Goal: Information Seeking & Learning: Check status

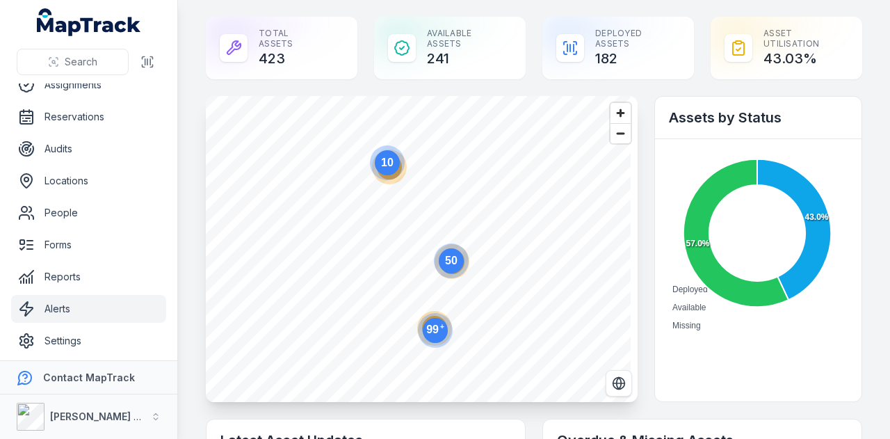
scroll to position [111, 0]
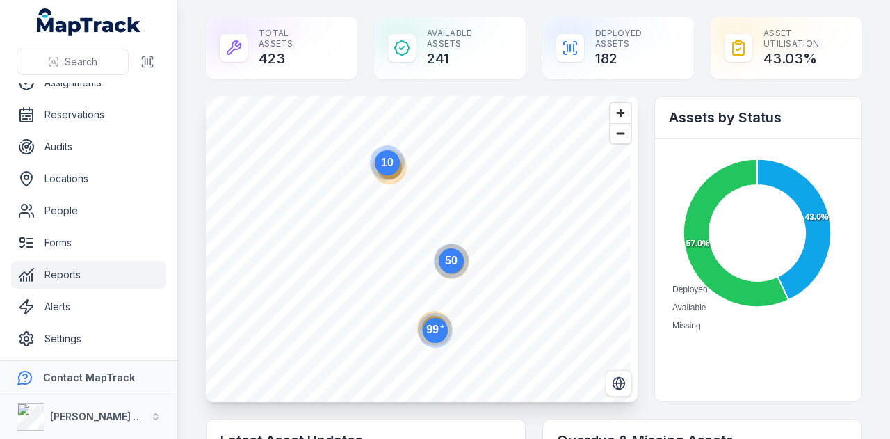
click at [111, 277] on link "Reports" at bounding box center [88, 275] width 155 height 28
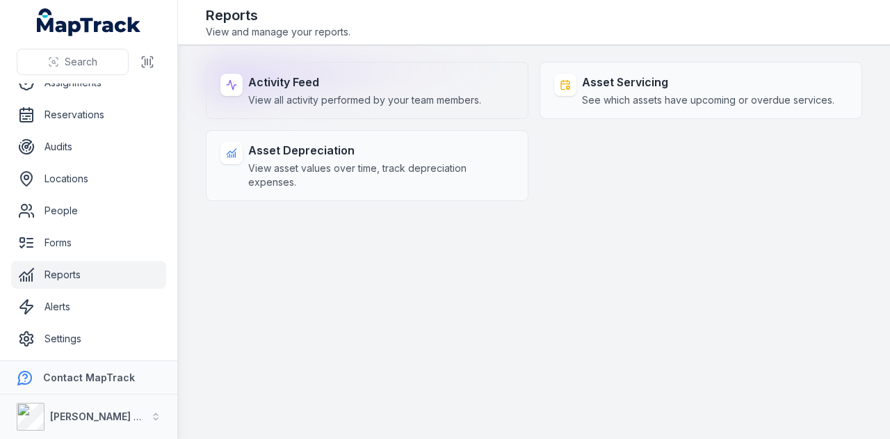
click at [446, 99] on span "View all activity performed by your team members." at bounding box center [364, 100] width 233 height 14
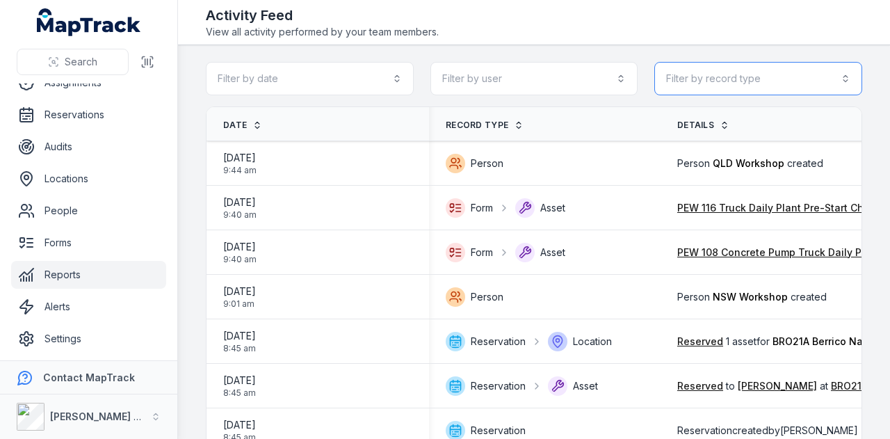
click at [785, 83] on button "Filter by record type" at bounding box center [758, 78] width 208 height 33
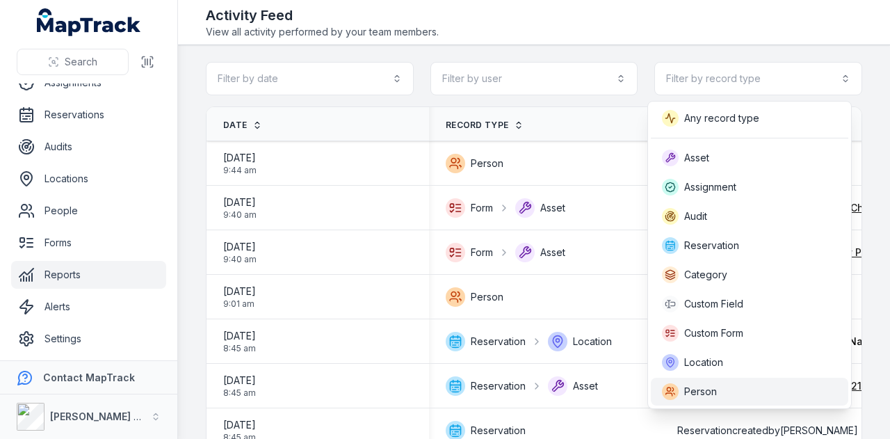
click at [723, 387] on div "Person" at bounding box center [749, 391] width 175 height 17
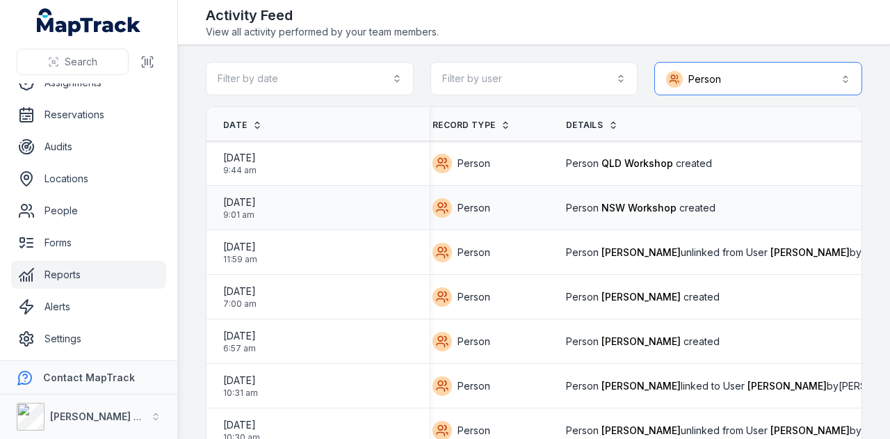
scroll to position [0, 13]
click at [741, 70] on button "Person ******" at bounding box center [758, 78] width 208 height 33
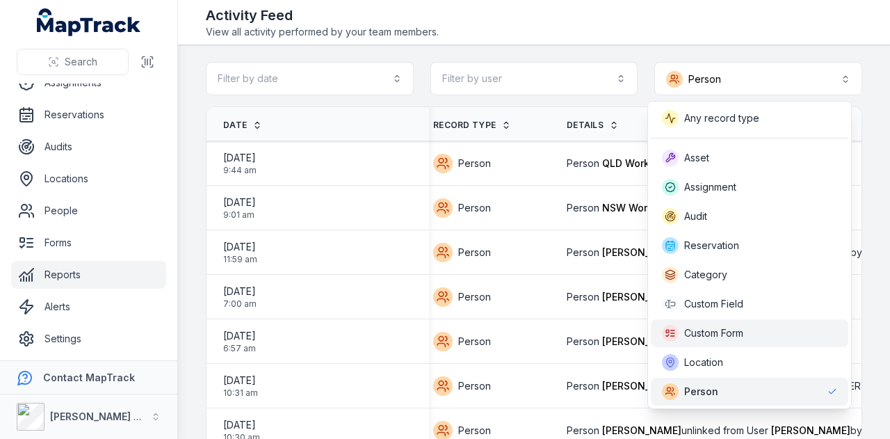
click at [761, 328] on div "Custom Form" at bounding box center [749, 333] width 175 height 17
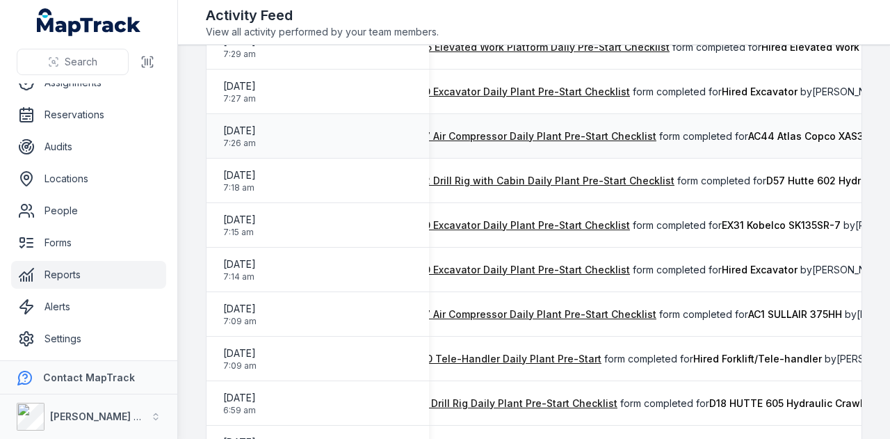
scroll to position [0, 207]
click at [611, 139] on link "PEW 117 Air Compressor Daily Plant Pre-Start Checklist" at bounding box center [524, 136] width 265 height 14
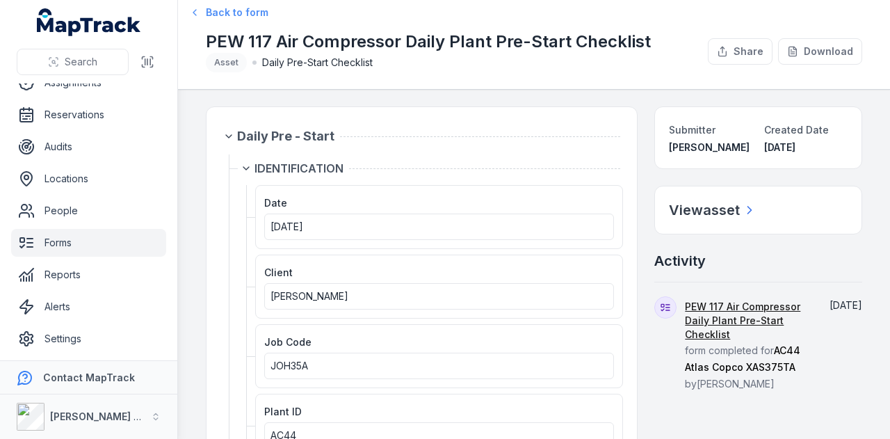
click at [229, 15] on span "Back to form" at bounding box center [237, 13] width 63 height 14
